Goal: Task Accomplishment & Management: Use online tool/utility

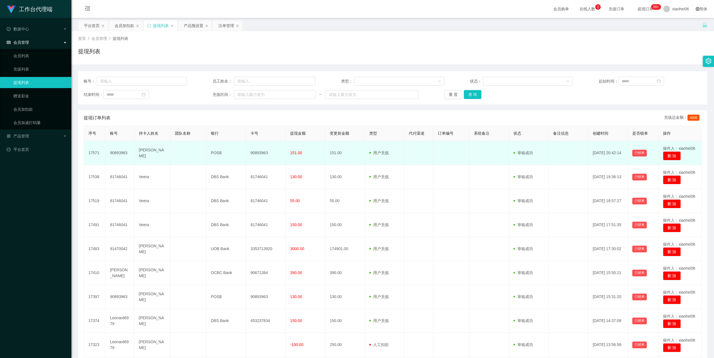
click at [150, 151] on td "[PERSON_NAME]" at bounding box center [152, 153] width 36 height 24
click at [151, 151] on td "[PERSON_NAME]" at bounding box center [152, 153] width 36 height 24
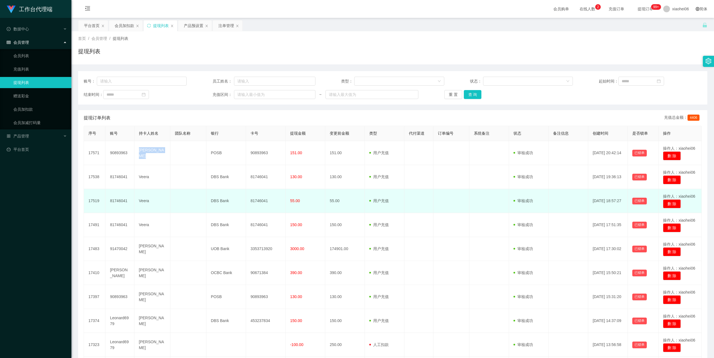
copy td "[PERSON_NAME]"
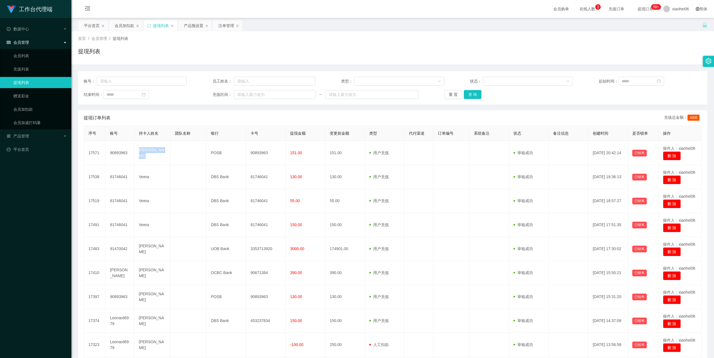
click at [189, 48] on div "提现列表" at bounding box center [392, 53] width 629 height 13
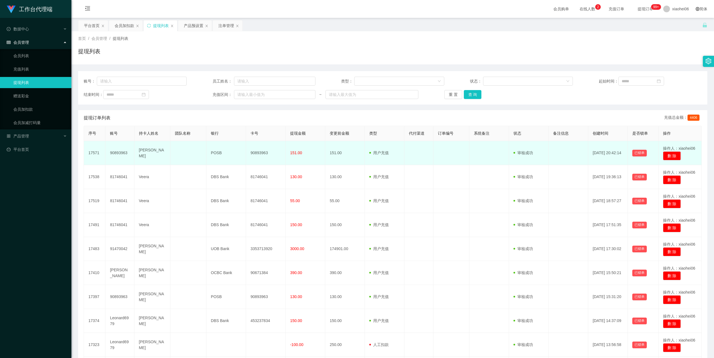
click at [261, 154] on td "90893963" at bounding box center [266, 153] width 40 height 24
copy td "90893963"
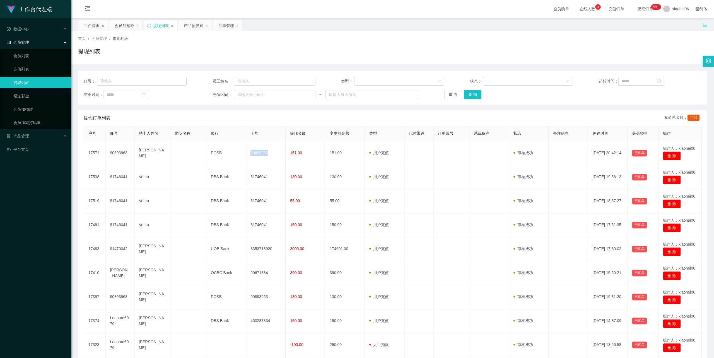
click at [220, 52] on div "提现列表" at bounding box center [392, 53] width 629 height 13
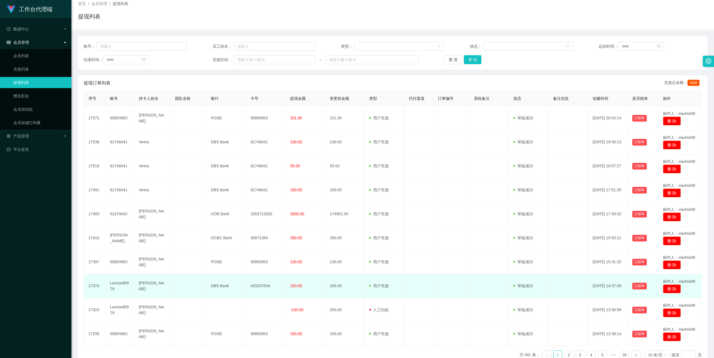
scroll to position [68, 0]
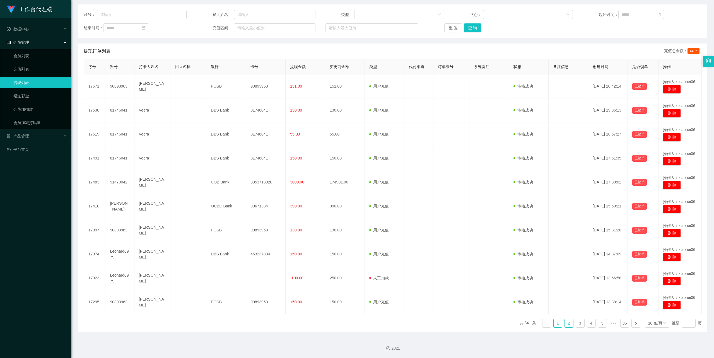
click at [565, 323] on link "2" at bounding box center [568, 323] width 8 height 8
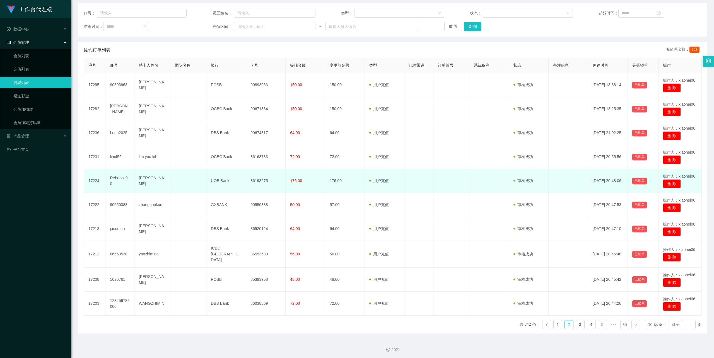
click at [142, 180] on td "[PERSON_NAME]" at bounding box center [152, 181] width 36 height 24
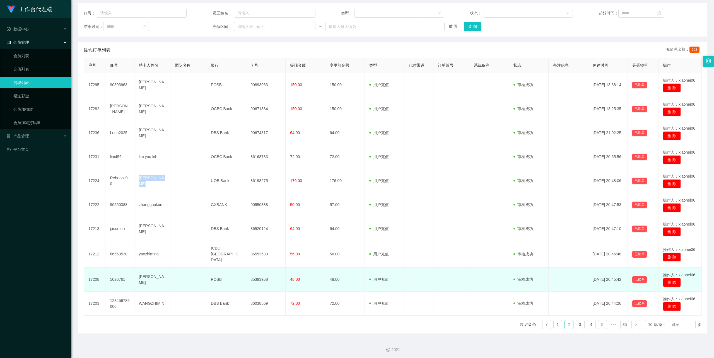
copy td "[PERSON_NAME]"
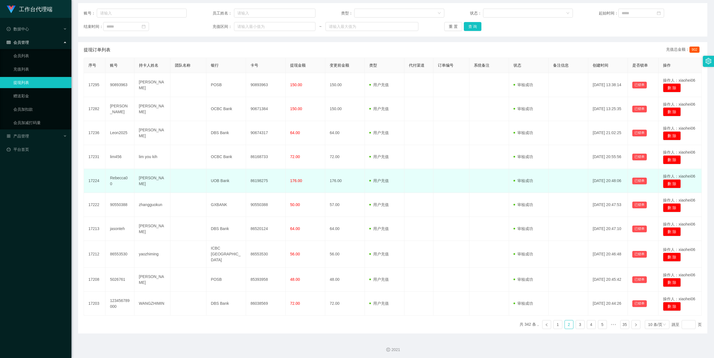
click at [262, 179] on td "86198275" at bounding box center [266, 181] width 40 height 24
copy td "86198275"
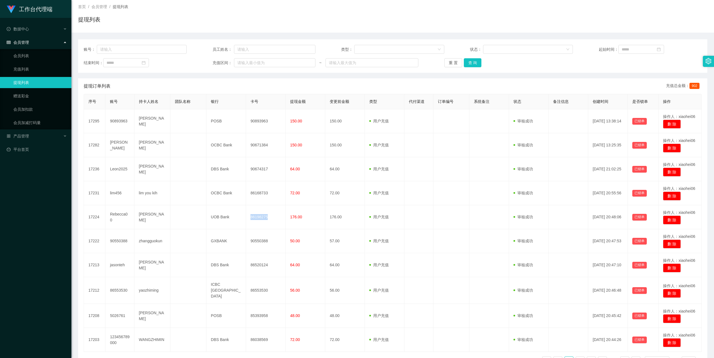
scroll to position [0, 0]
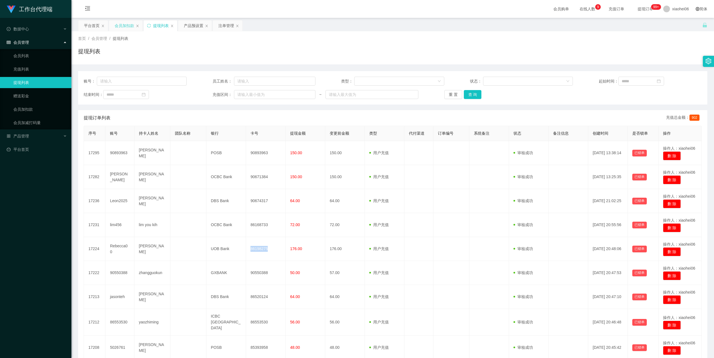
click at [129, 25] on div "会员加扣款" at bounding box center [125, 25] width 20 height 11
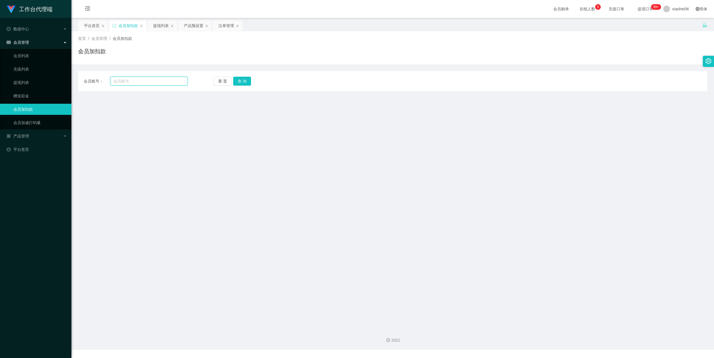
click at [142, 79] on input "text" at bounding box center [148, 81] width 77 height 9
paste input "86553630"
type input "86553630"
click at [240, 80] on button "查 询" at bounding box center [242, 81] width 18 height 9
click at [112, 81] on input "86553630" at bounding box center [148, 81] width 77 height 9
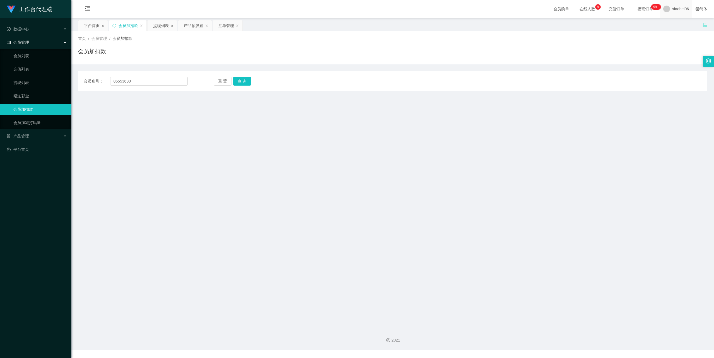
click at [675, 8] on span "xiaohei06" at bounding box center [680, 9] width 17 height 18
click at [668, 24] on span "退出登录" at bounding box center [671, 24] width 16 height 4
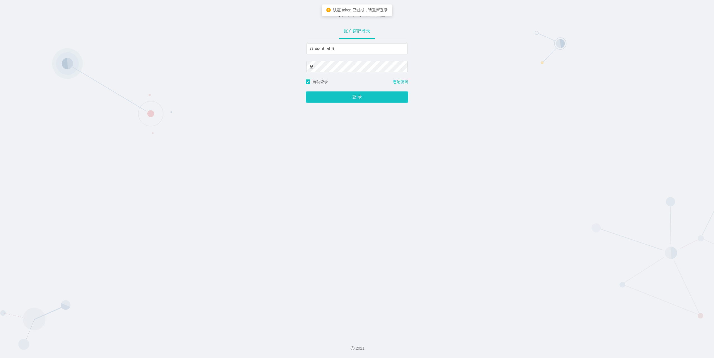
click at [367, 42] on div "账户密码登录 xiaohei06" at bounding box center [357, 50] width 103 height 55
click at [360, 49] on input "xiaohei06" at bounding box center [356, 48] width 101 height 11
type input "feiji"
click at [348, 98] on button "登 录" at bounding box center [357, 96] width 103 height 11
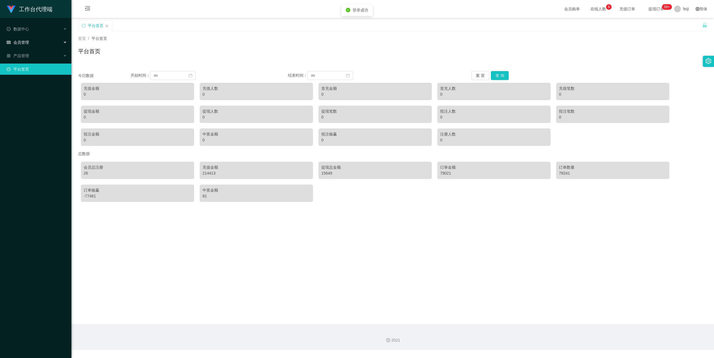
click at [25, 37] on div "会员管理" at bounding box center [35, 42] width 71 height 11
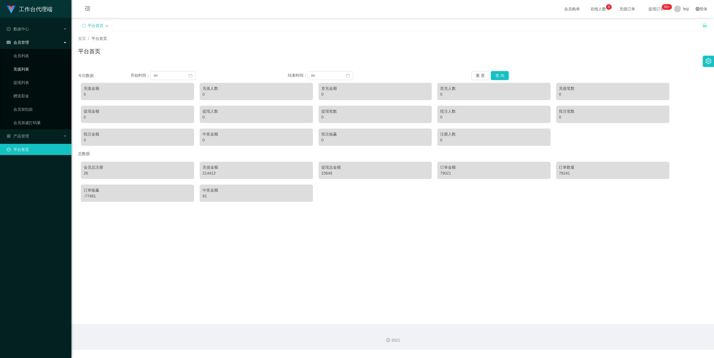
click at [27, 68] on link "充值列表" at bounding box center [40, 69] width 54 height 11
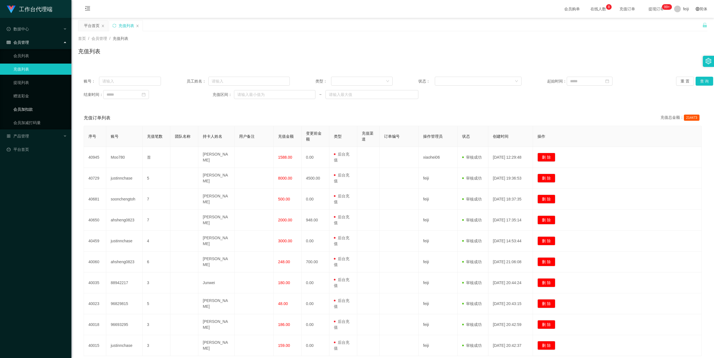
click at [26, 109] on link "会员加扣款" at bounding box center [40, 109] width 54 height 11
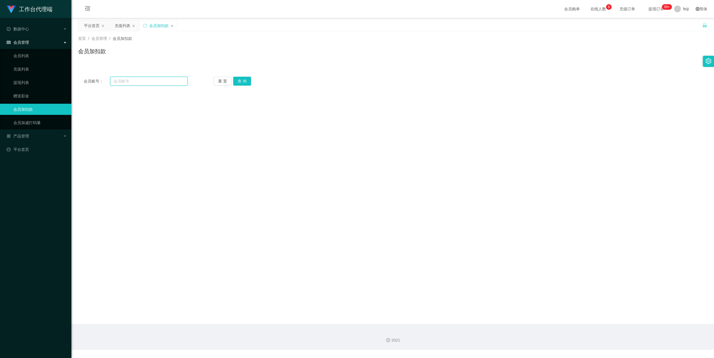
click at [152, 83] on input "text" at bounding box center [148, 81] width 77 height 9
paste input "86553630"
type input "86553630"
click at [244, 79] on button "查 询" at bounding box center [242, 81] width 18 height 9
click at [239, 83] on button "查 询" at bounding box center [242, 81] width 18 height 9
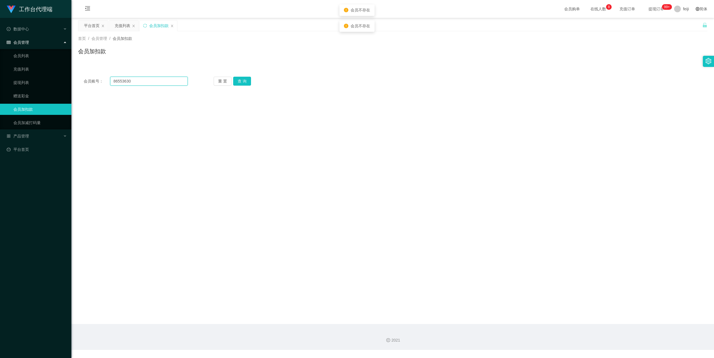
click at [113, 80] on input "86553630" at bounding box center [148, 81] width 77 height 9
click at [243, 83] on button "查 询" at bounding box center [242, 81] width 18 height 9
drag, startPoint x: 126, startPoint y: 109, endPoint x: 125, endPoint y: 104, distance: 5.1
click at [126, 109] on main "关闭左侧 关闭右侧 关闭其它 刷新页面 平台首页 充值列表 会员加扣款 首页 / 会员管理 / 会员加扣款 / 会员加扣款 会员账号： 86553630 重 …" at bounding box center [392, 171] width 642 height 306
click at [128, 80] on input "86553630" at bounding box center [148, 81] width 77 height 9
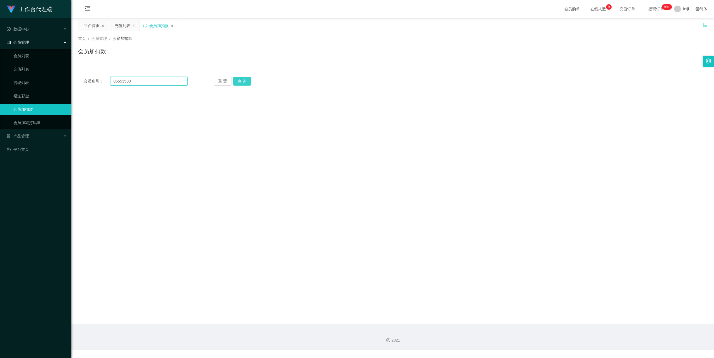
type input "86553530"
click at [249, 81] on button "查 询" at bounding box center [242, 81] width 18 height 9
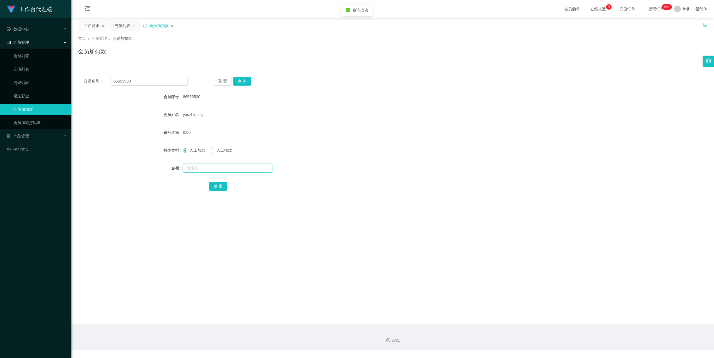
click at [207, 169] on input "text" at bounding box center [227, 168] width 89 height 9
type input "500"
click at [221, 185] on button "确 定" at bounding box center [218, 186] width 18 height 9
drag, startPoint x: 465, startPoint y: 101, endPoint x: 479, endPoint y: 84, distance: 21.9
click at [466, 101] on div "86553530" at bounding box center [366, 96] width 367 height 11
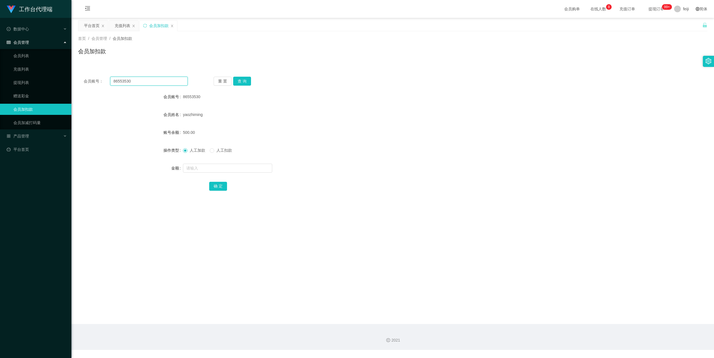
click at [127, 81] on input "86553530" at bounding box center [148, 81] width 77 height 9
click at [127, 80] on input "86553530" at bounding box center [148, 81] width 77 height 9
